Goal: Obtain resource: Download file/media

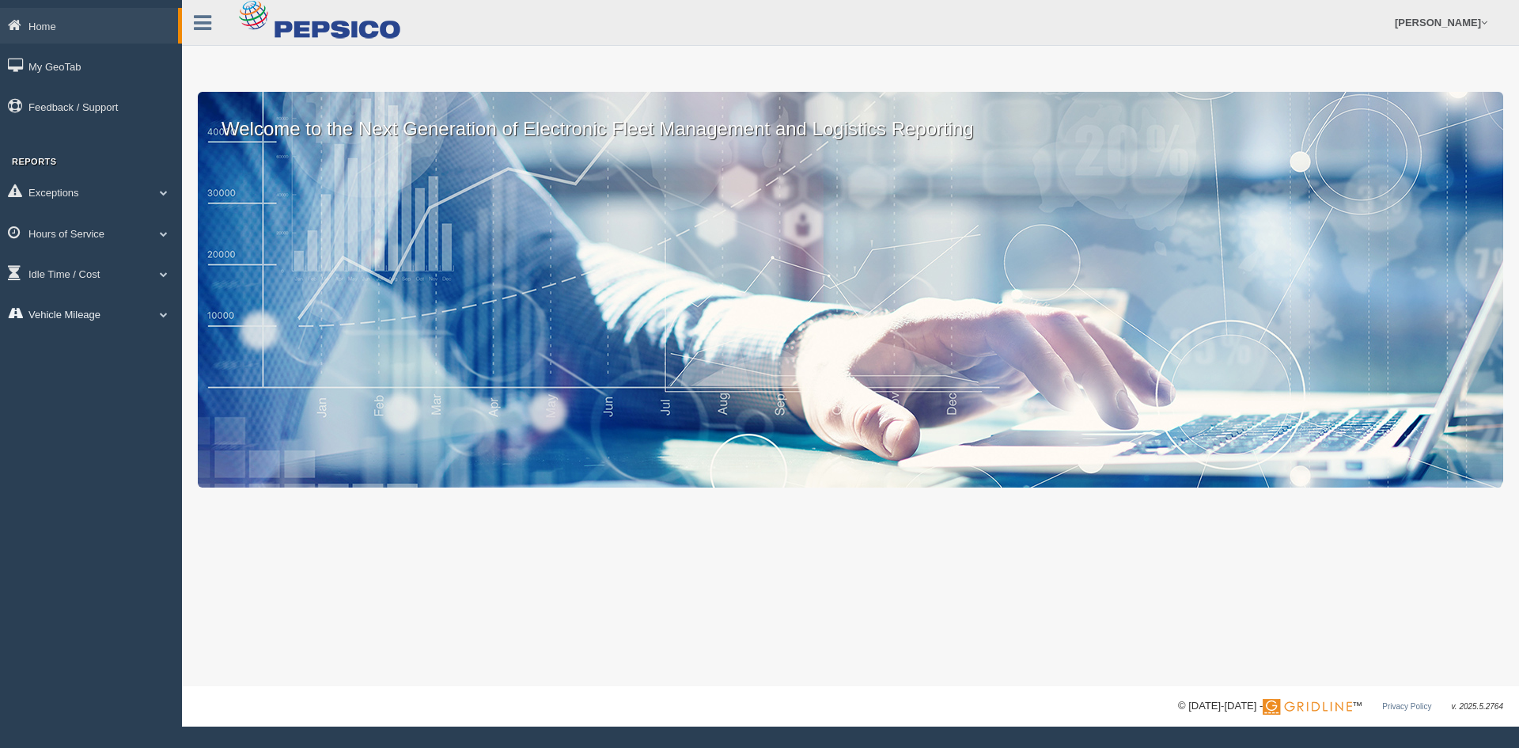
click at [146, 314] on link "Vehicle Mileage" at bounding box center [91, 314] width 182 height 36
click at [142, 345] on link "Vehicle Mileage" at bounding box center [103, 350] width 150 height 28
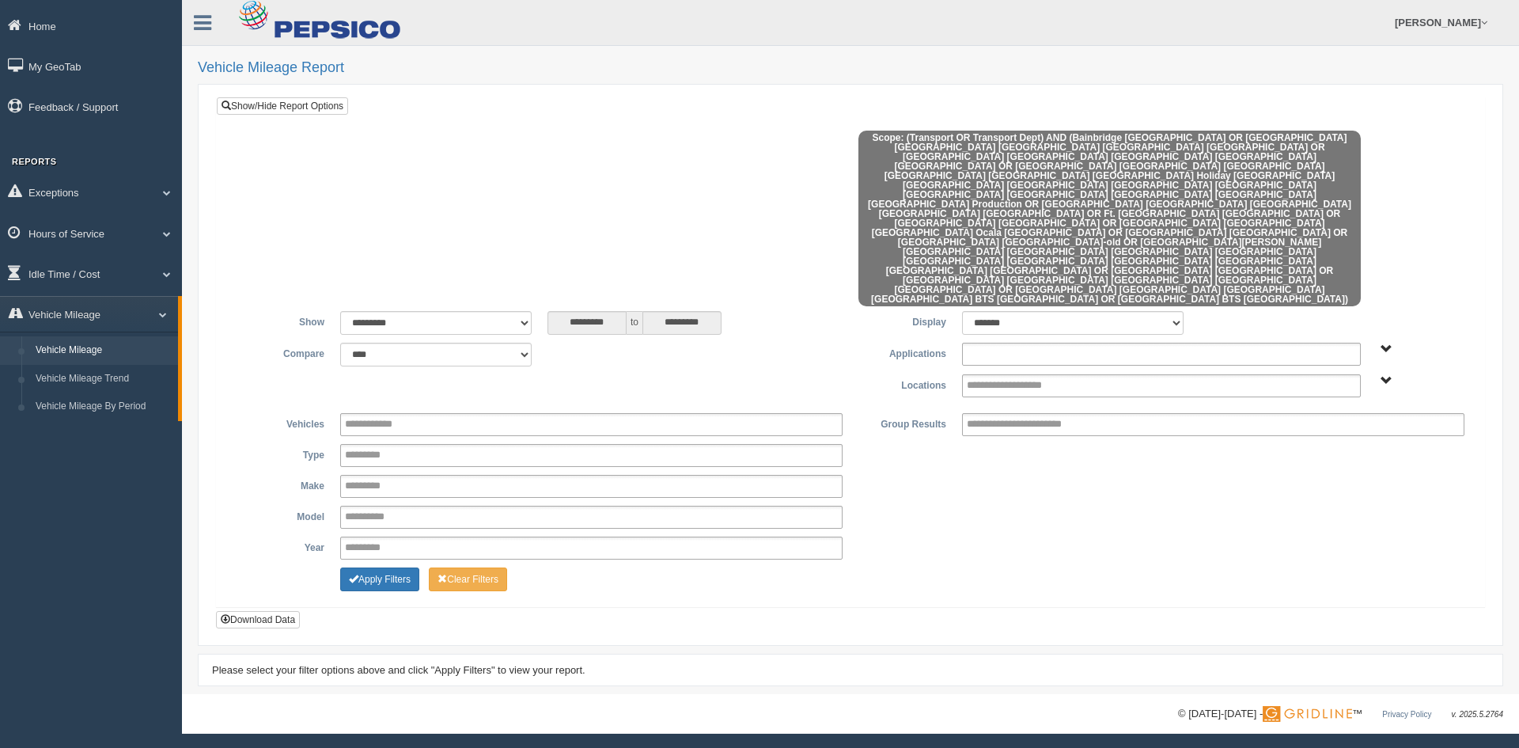
click at [1094, 343] on ul at bounding box center [1161, 354] width 399 height 23
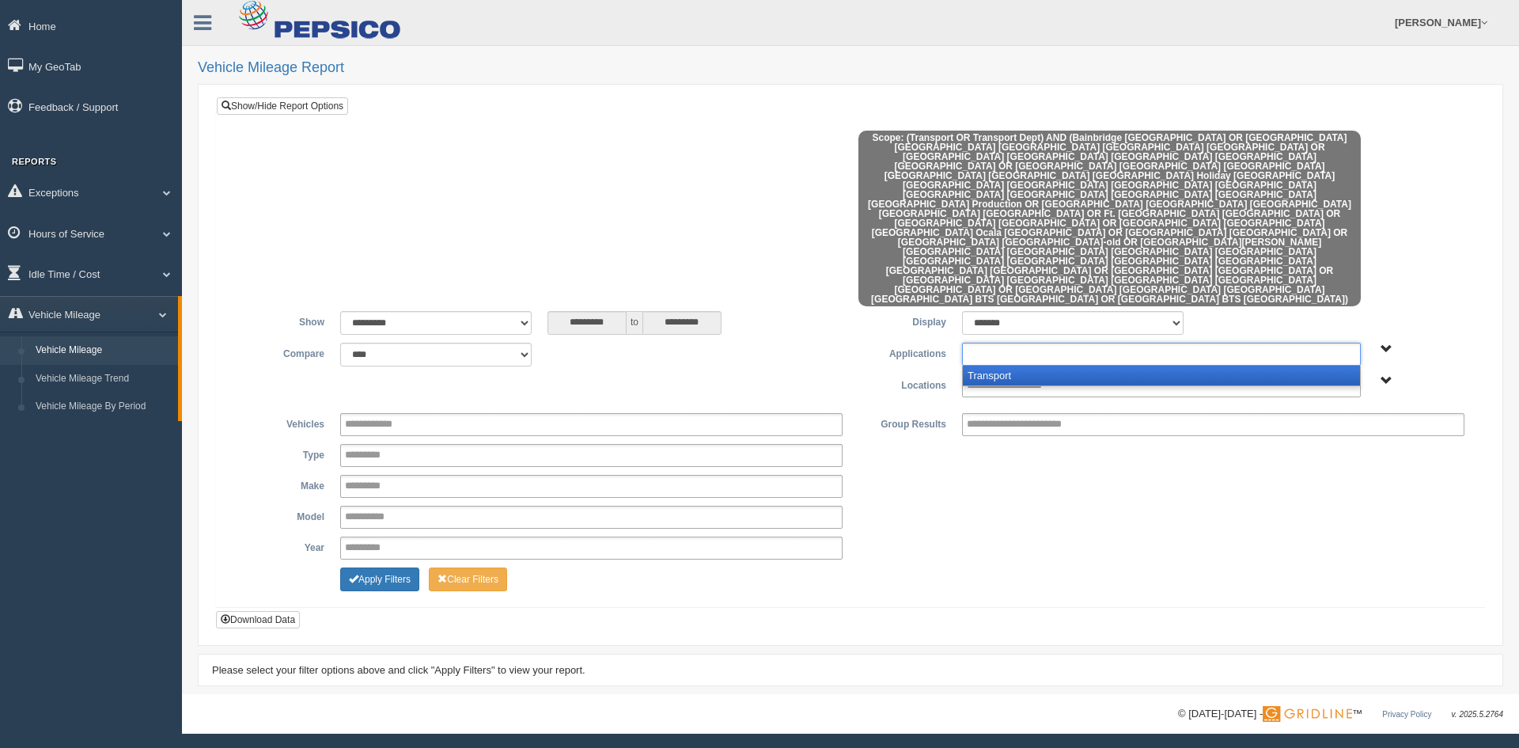
click at [1041, 365] on li "Transport" at bounding box center [1161, 375] width 397 height 20
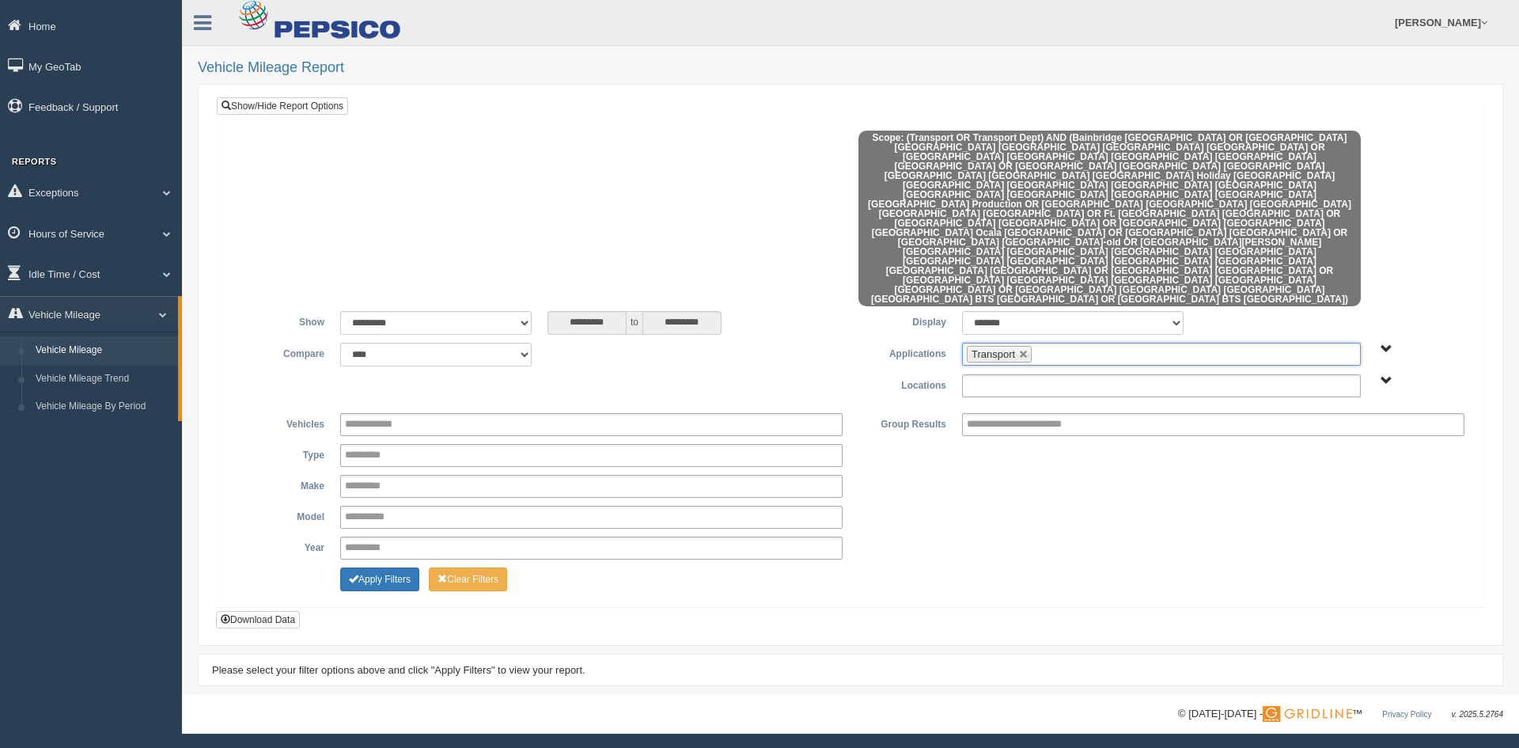
click at [1031, 376] on input "text" at bounding box center [1021, 386] width 109 height 20
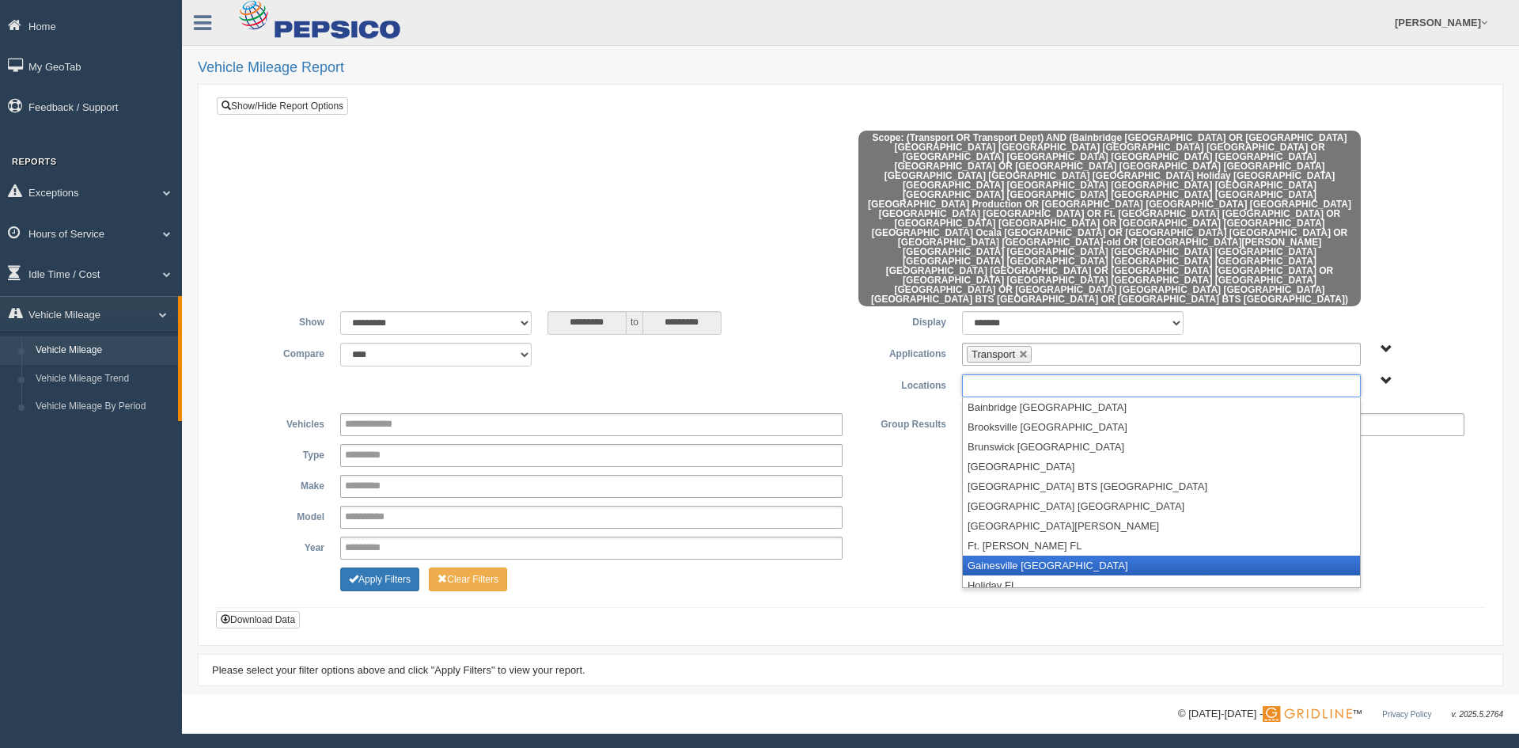
scroll to position [79, 0]
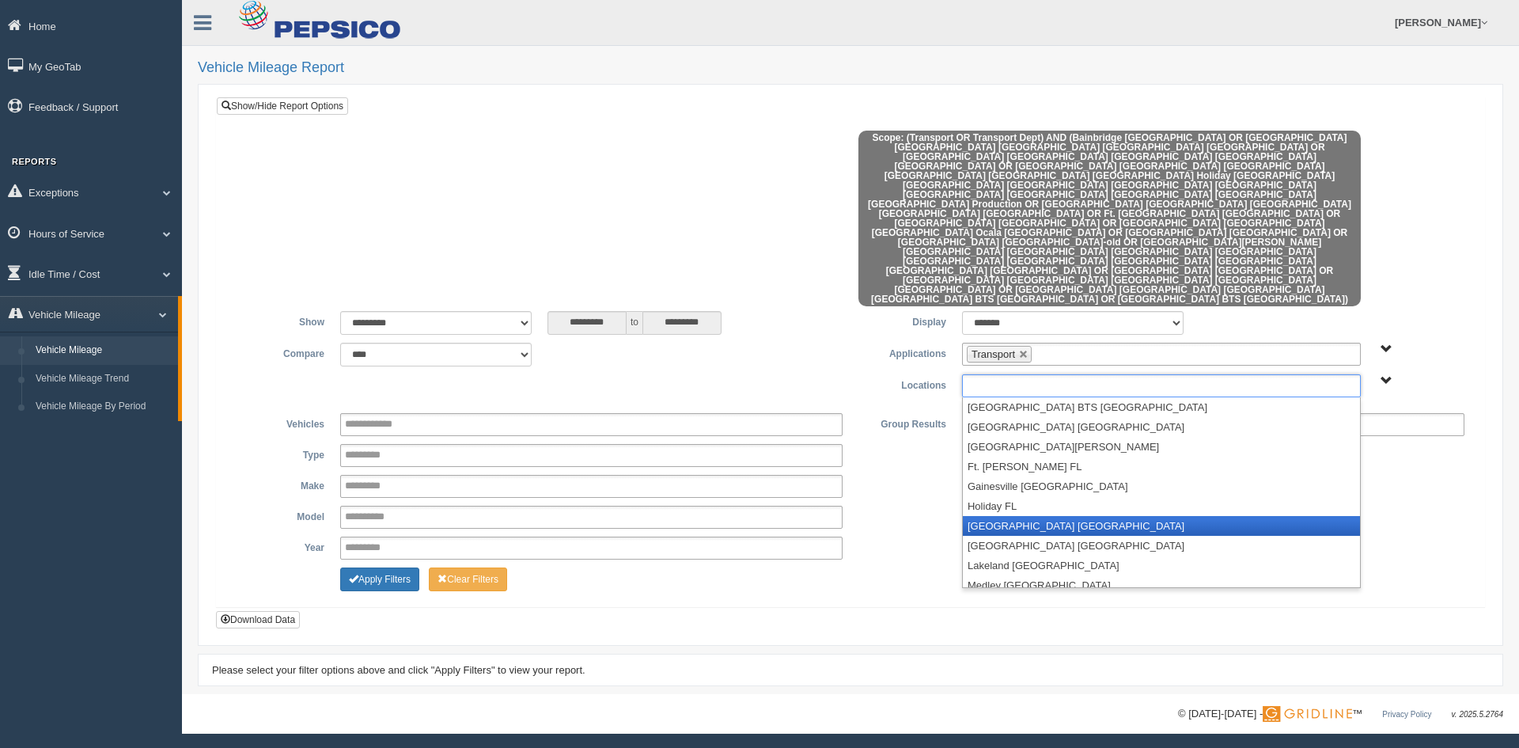
click at [1024, 516] on li "[GEOGRAPHIC_DATA] [GEOGRAPHIC_DATA]" at bounding box center [1161, 526] width 397 height 20
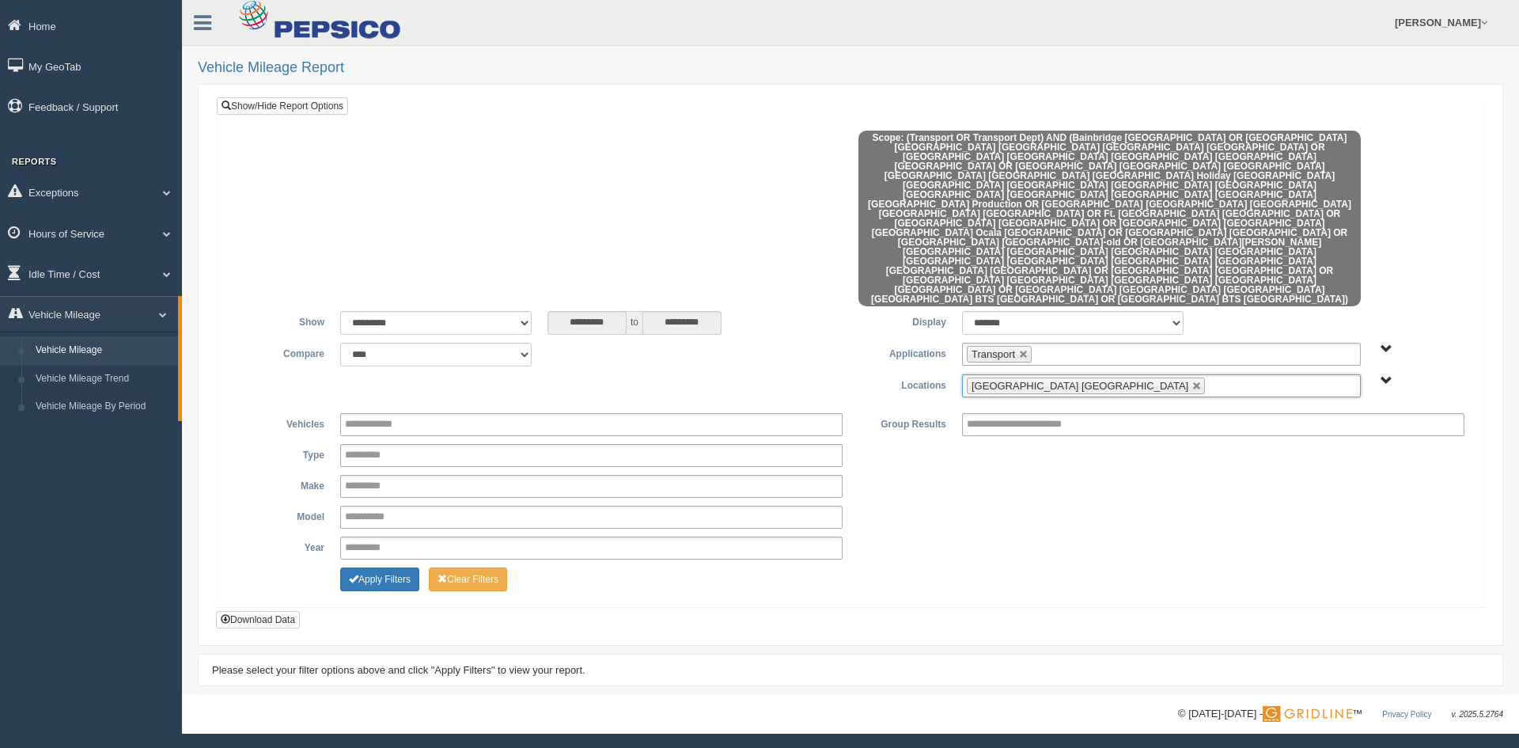
click at [1209, 376] on input "text" at bounding box center [1219, 386] width 20 height 20
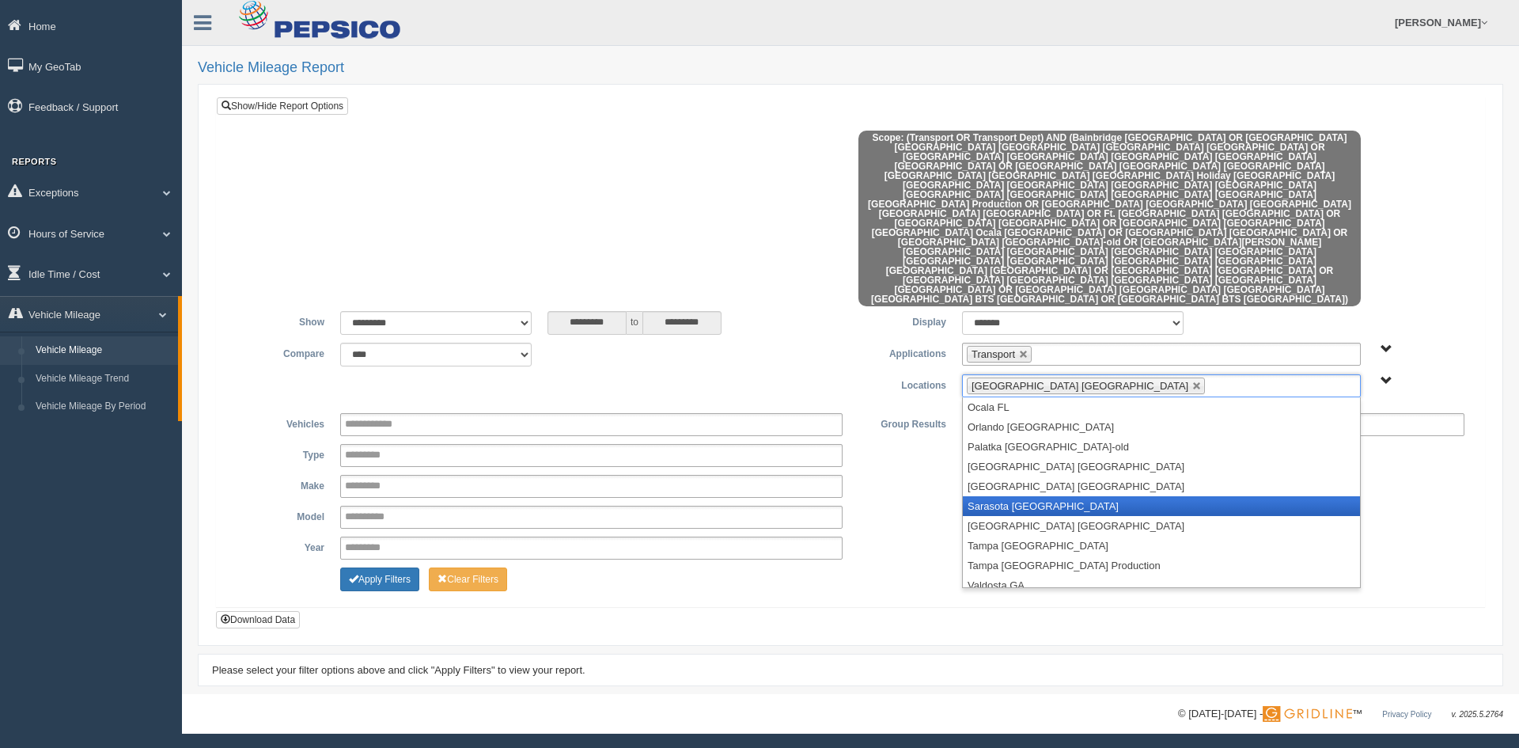
scroll to position [364, 0]
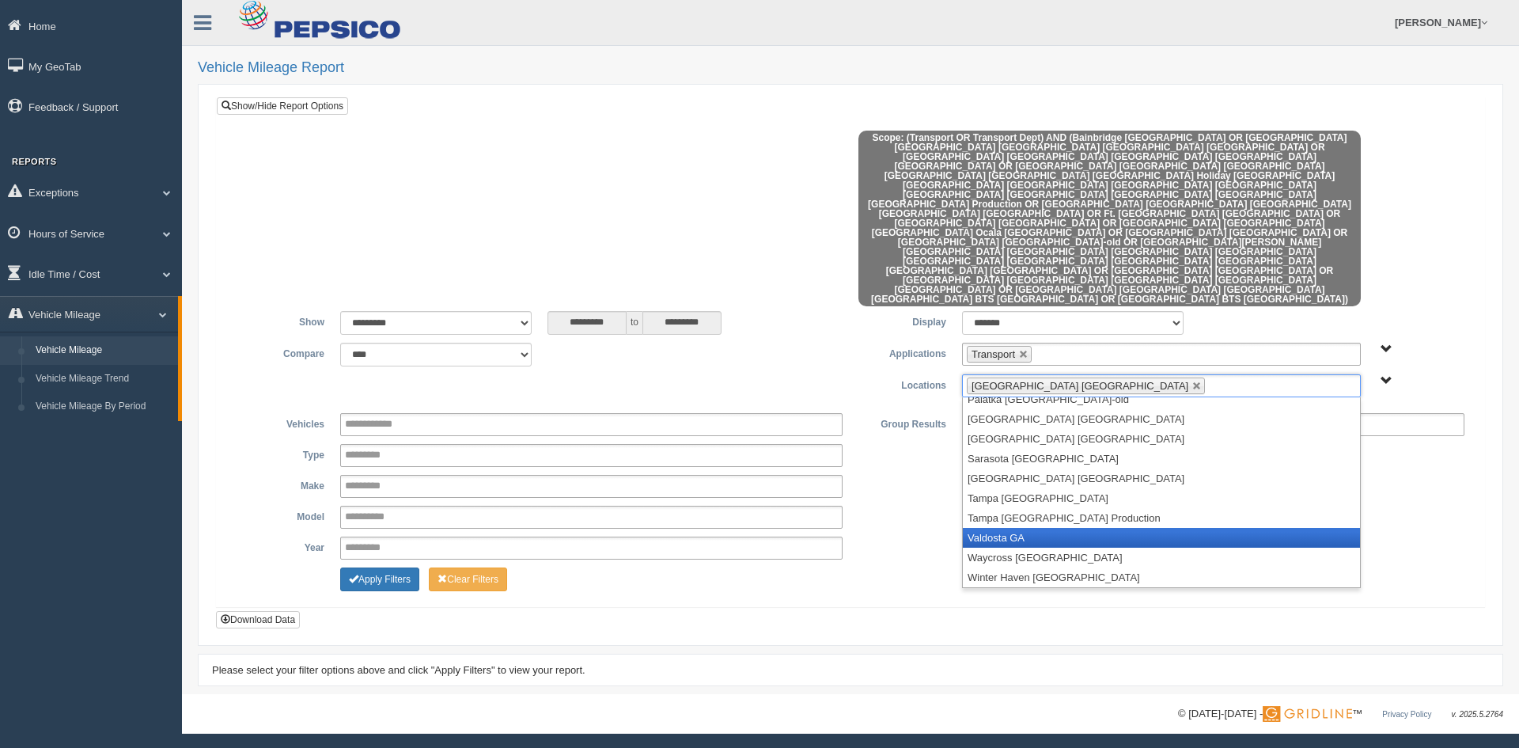
click at [1021, 528] on li "Valdosta GA" at bounding box center [1161, 538] width 397 height 20
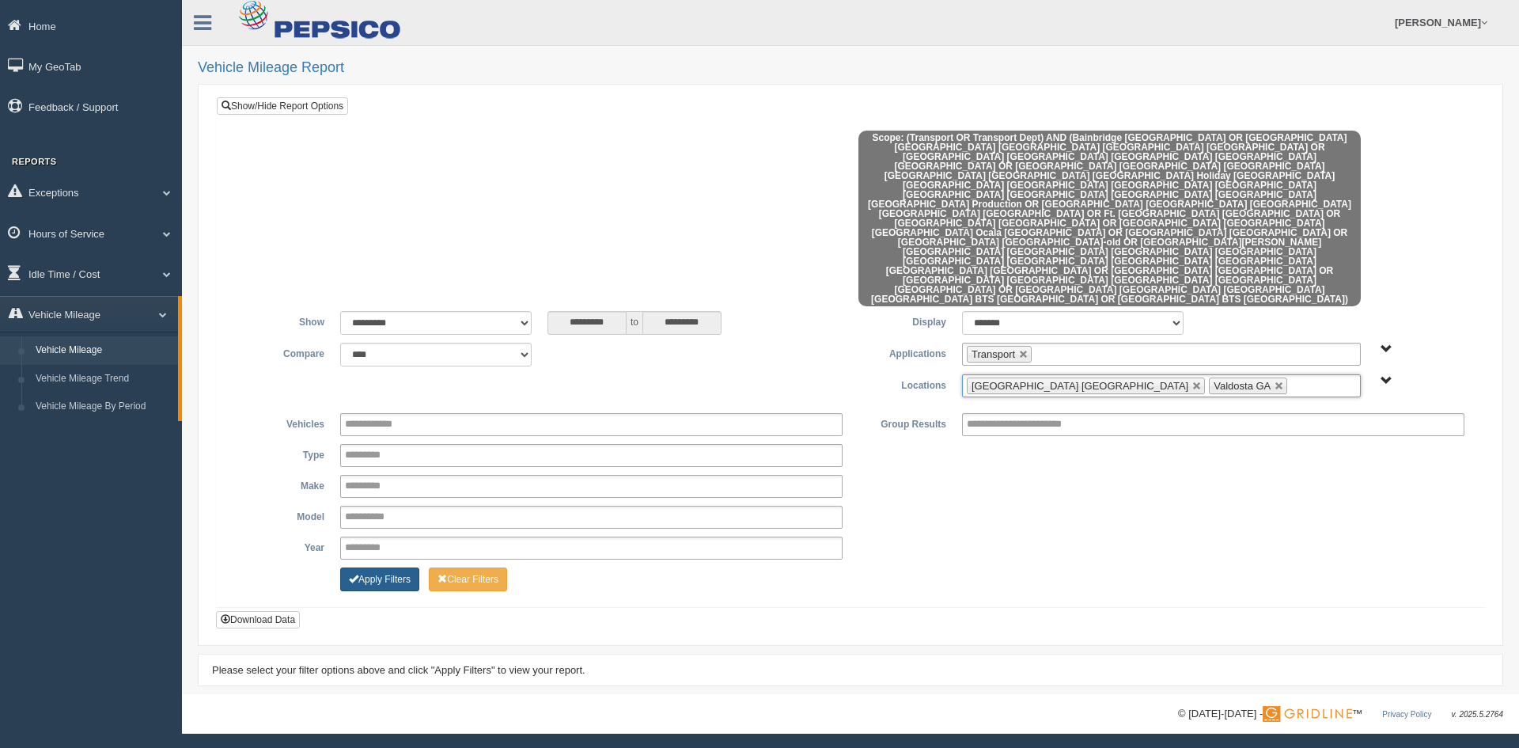
click at [365, 567] on button "Apply Filters" at bounding box center [379, 579] width 79 height 24
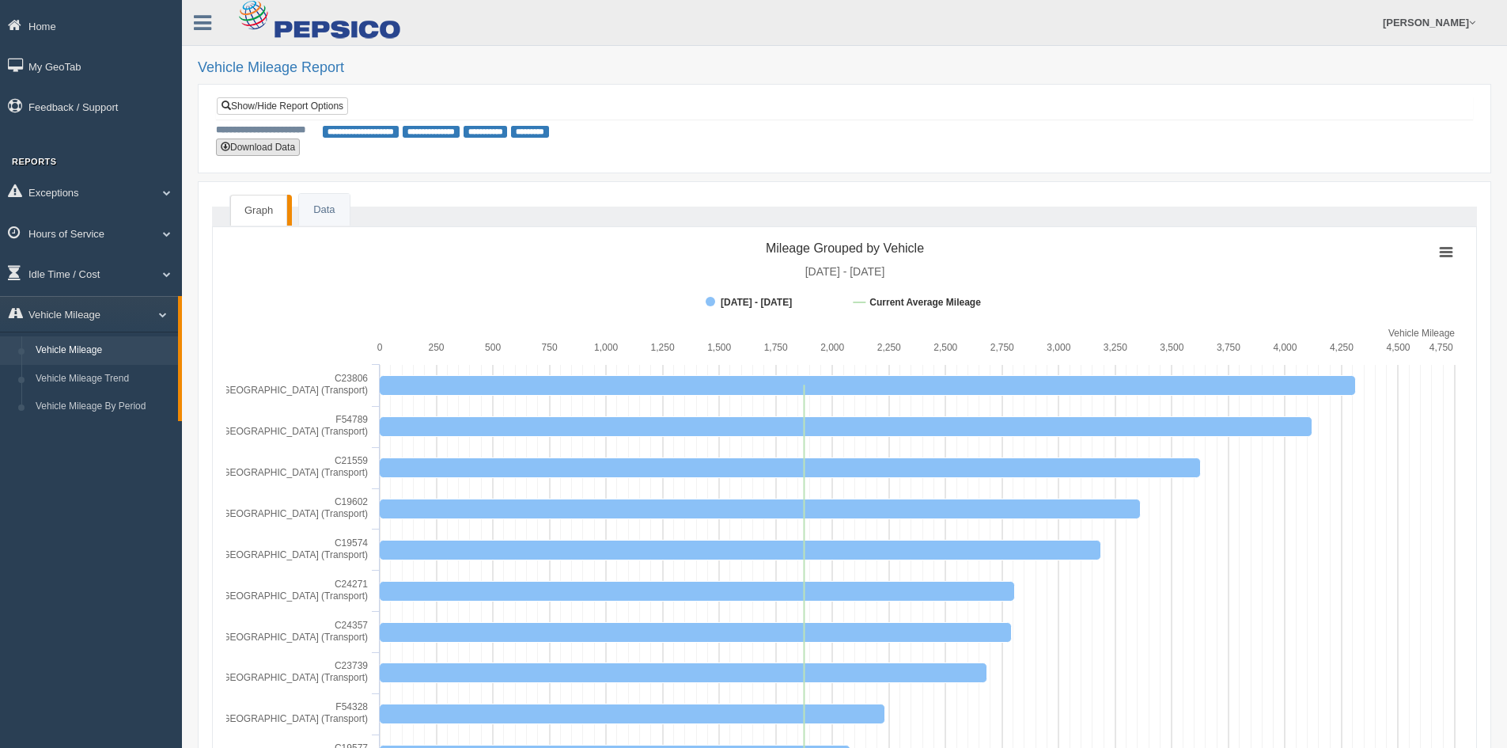
click at [280, 146] on button "Download Data" at bounding box center [258, 146] width 84 height 17
